Goal: Information Seeking & Learning: Understand process/instructions

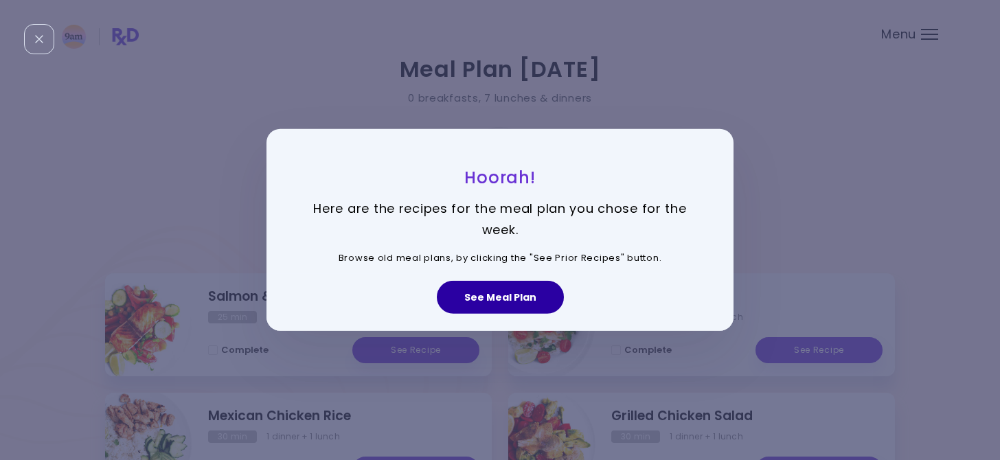
click at [493, 293] on button "See Meal Plan" at bounding box center [500, 297] width 127 height 33
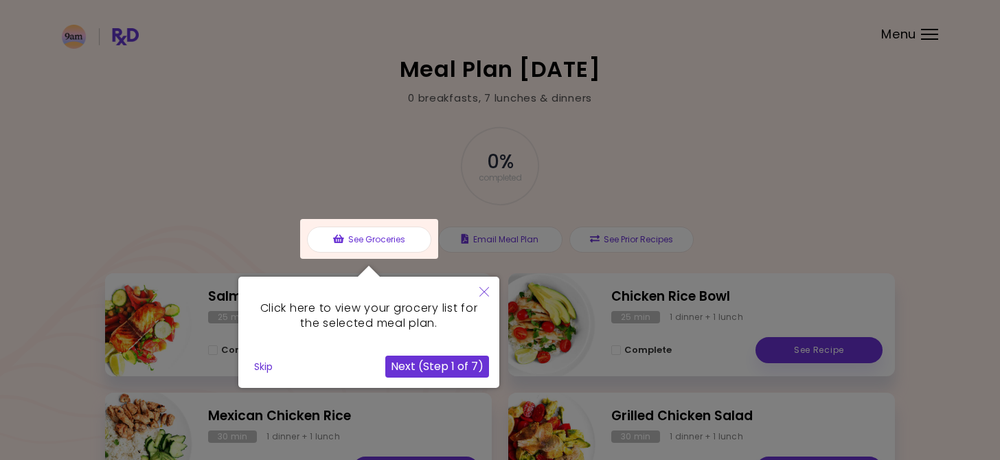
click at [481, 289] on icon "Close" at bounding box center [485, 292] width 10 height 10
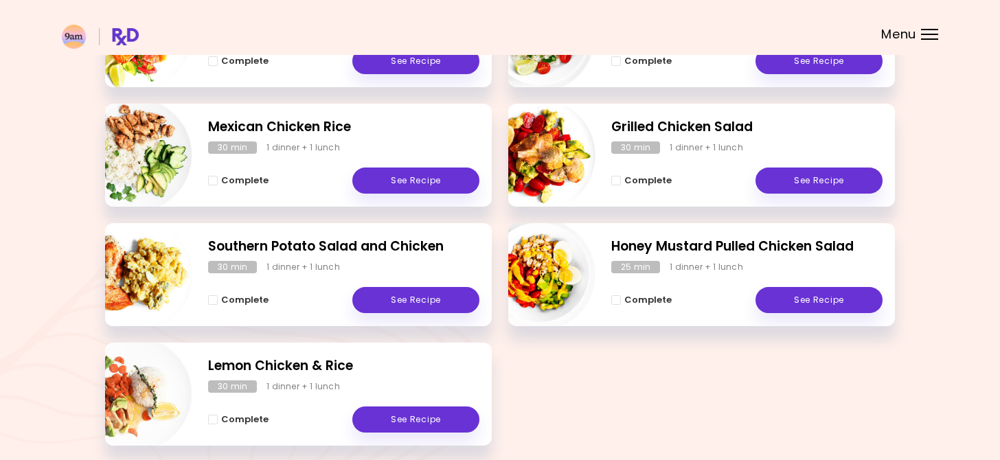
scroll to position [290, 0]
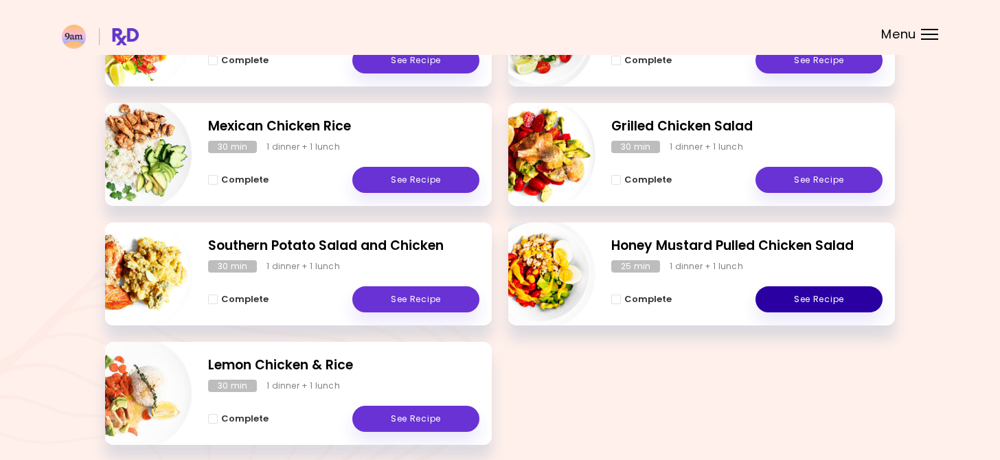
click at [818, 304] on link "See Recipe" at bounding box center [819, 300] width 127 height 26
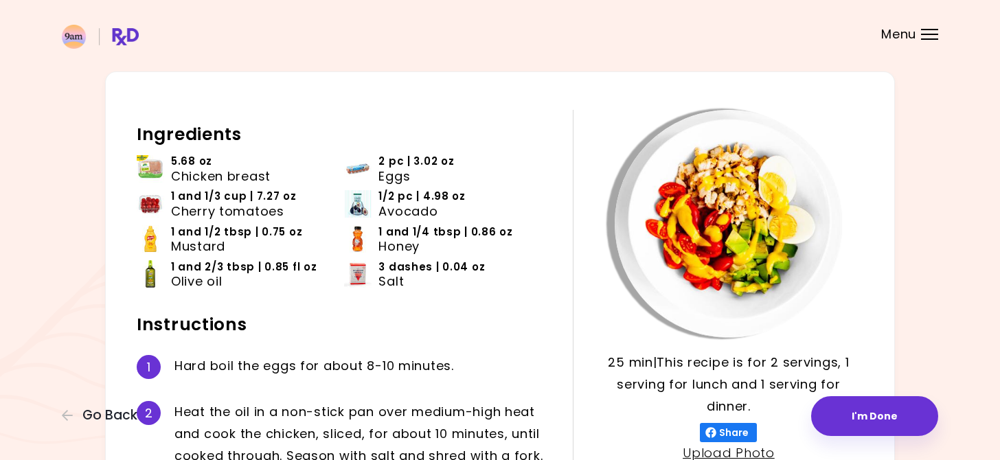
scroll to position [29, 0]
click at [78, 416] on button "Go Back" at bounding box center [103, 415] width 82 height 15
